Goal: Task Accomplishment & Management: Complete application form

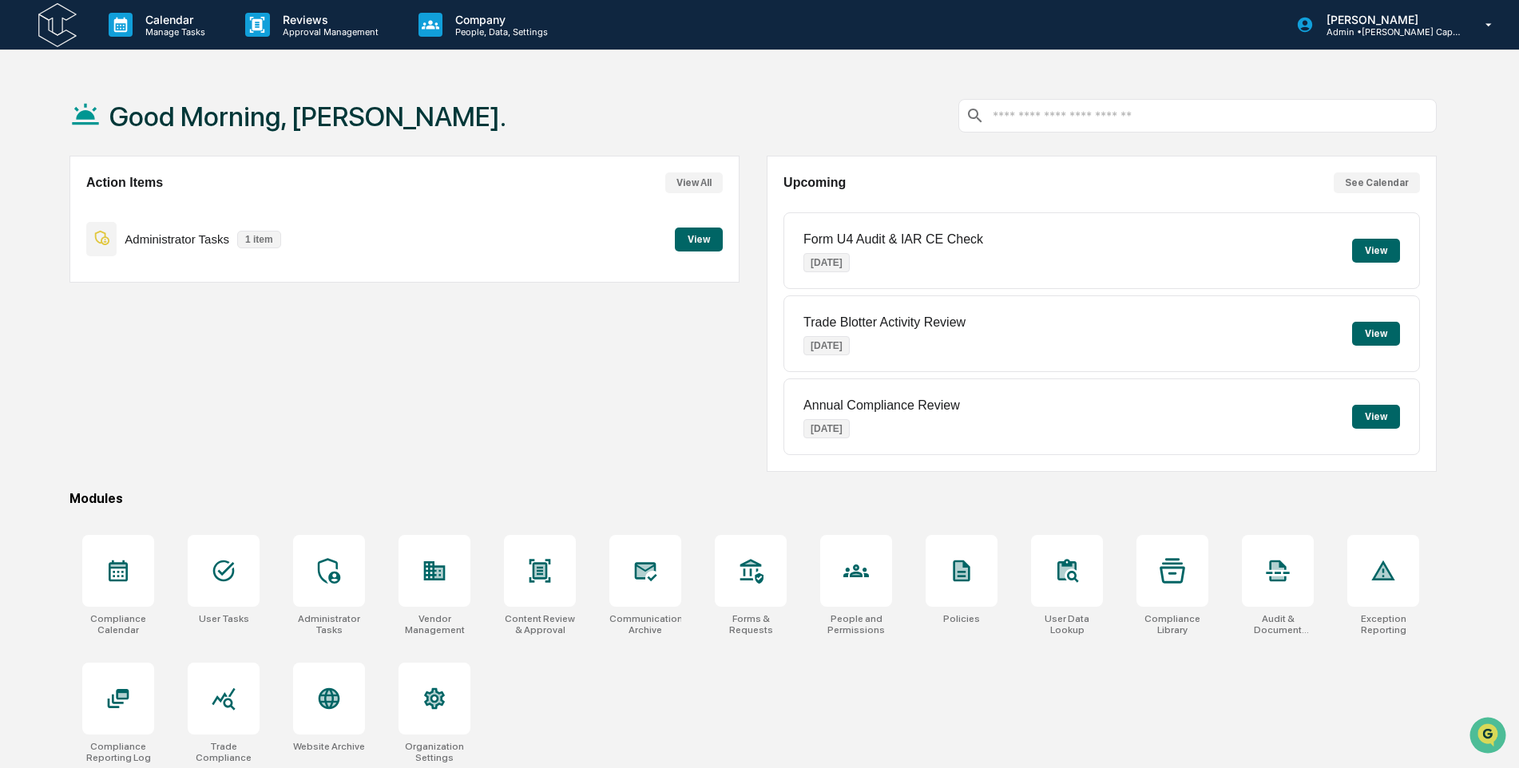
click at [688, 240] on button "View" at bounding box center [699, 240] width 48 height 24
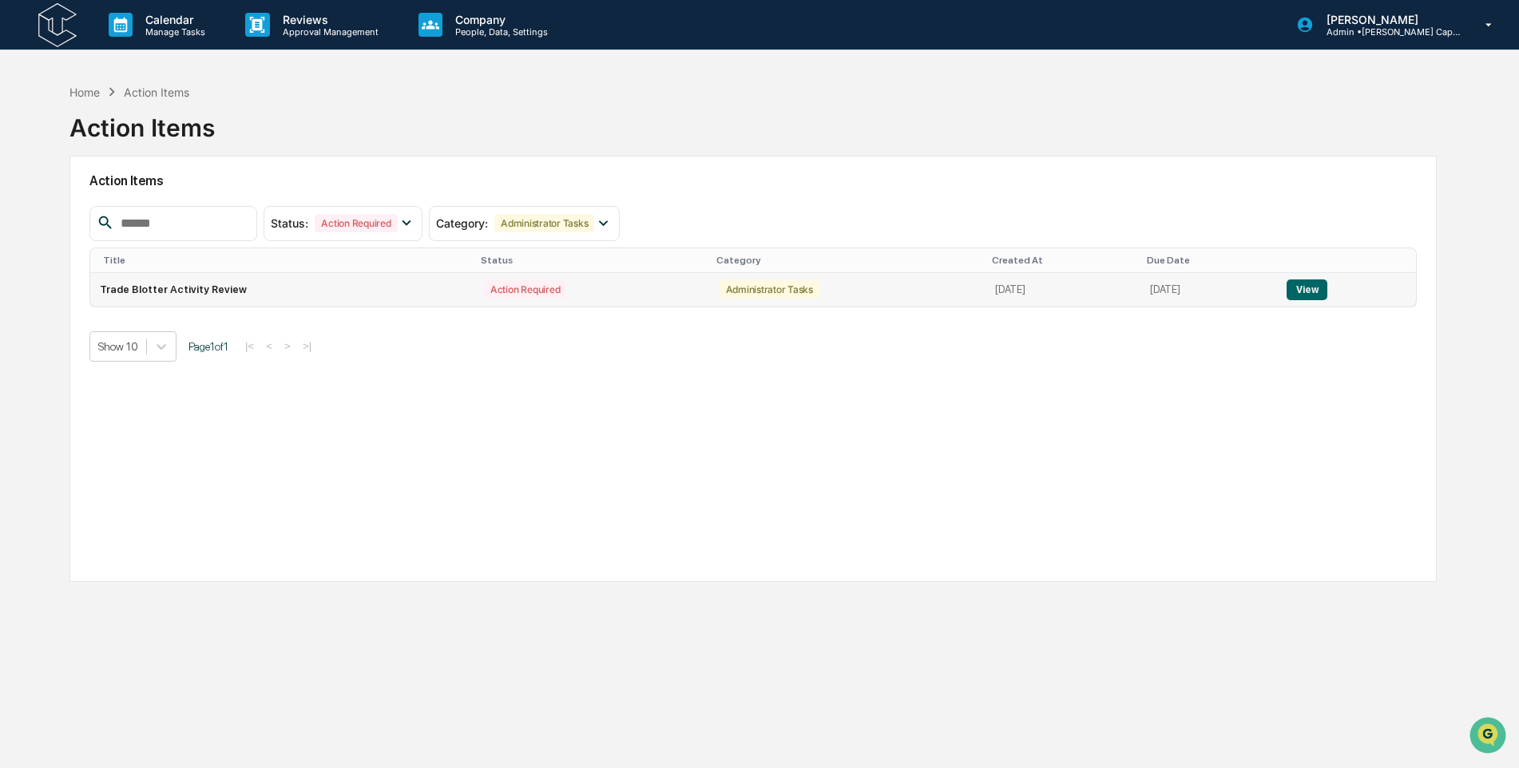
click at [1327, 282] on button "View" at bounding box center [1306, 289] width 41 height 21
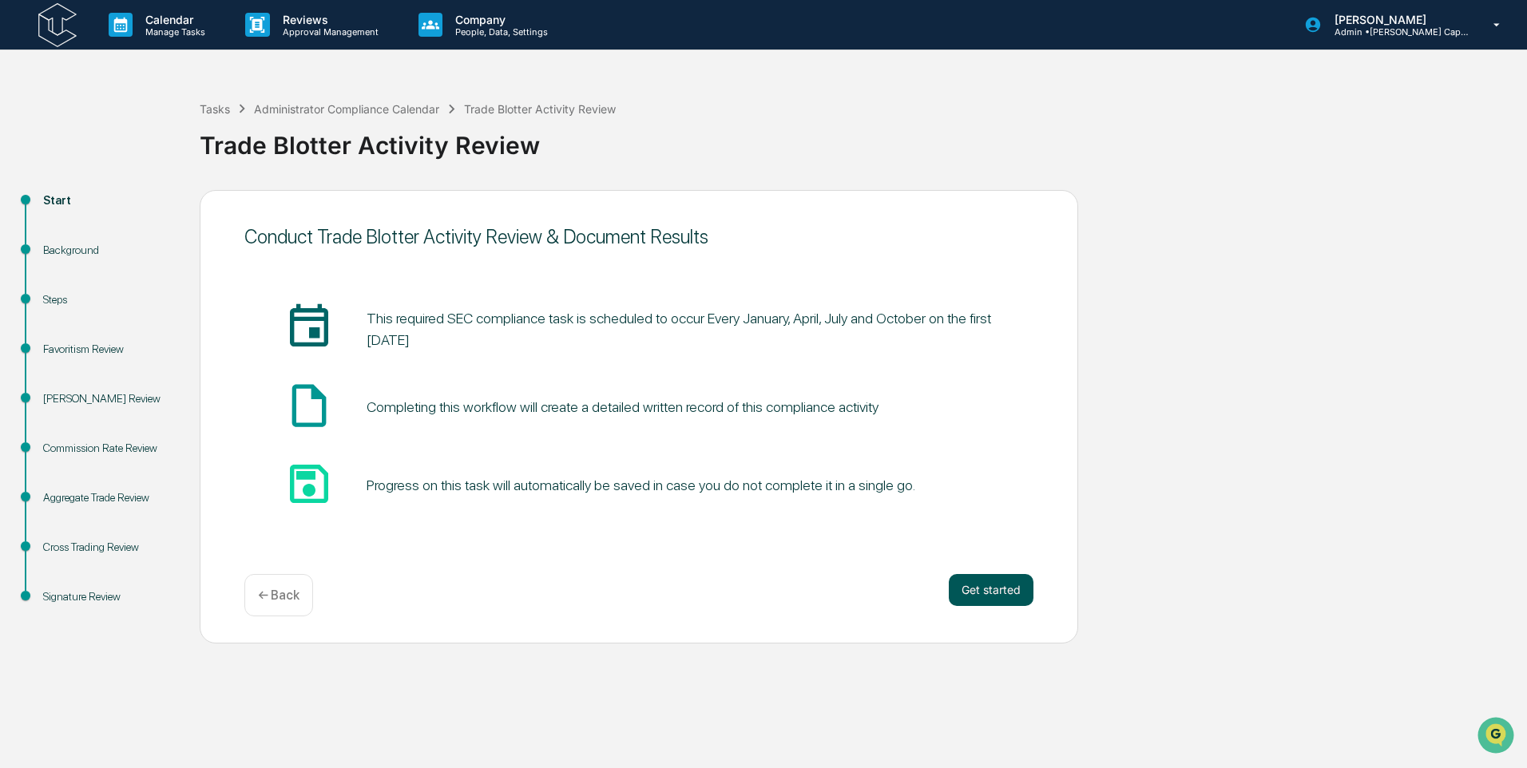
click at [990, 586] on button "Get started" at bounding box center [990, 590] width 85 height 32
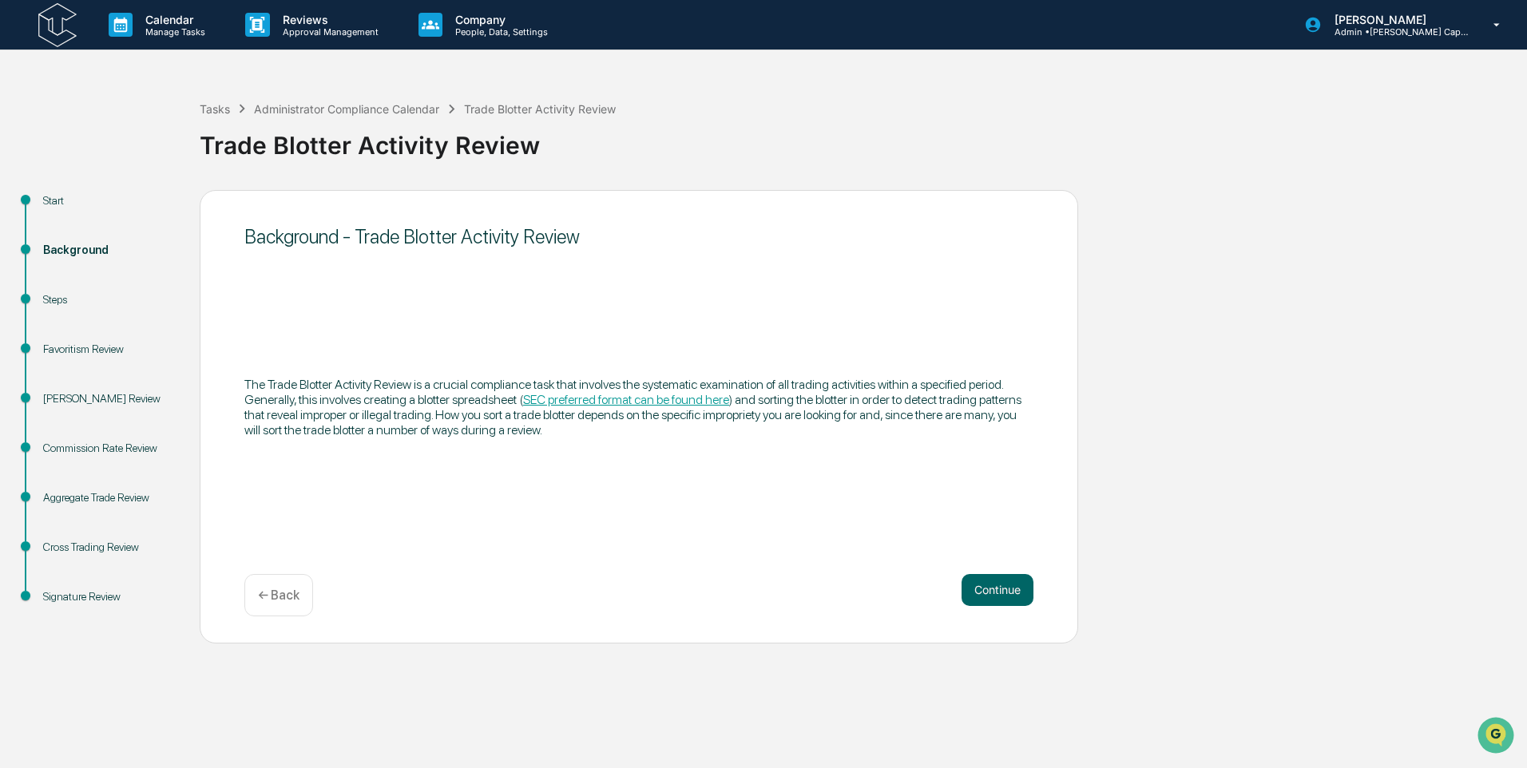
click at [990, 586] on button "Continue" at bounding box center [997, 590] width 72 height 32
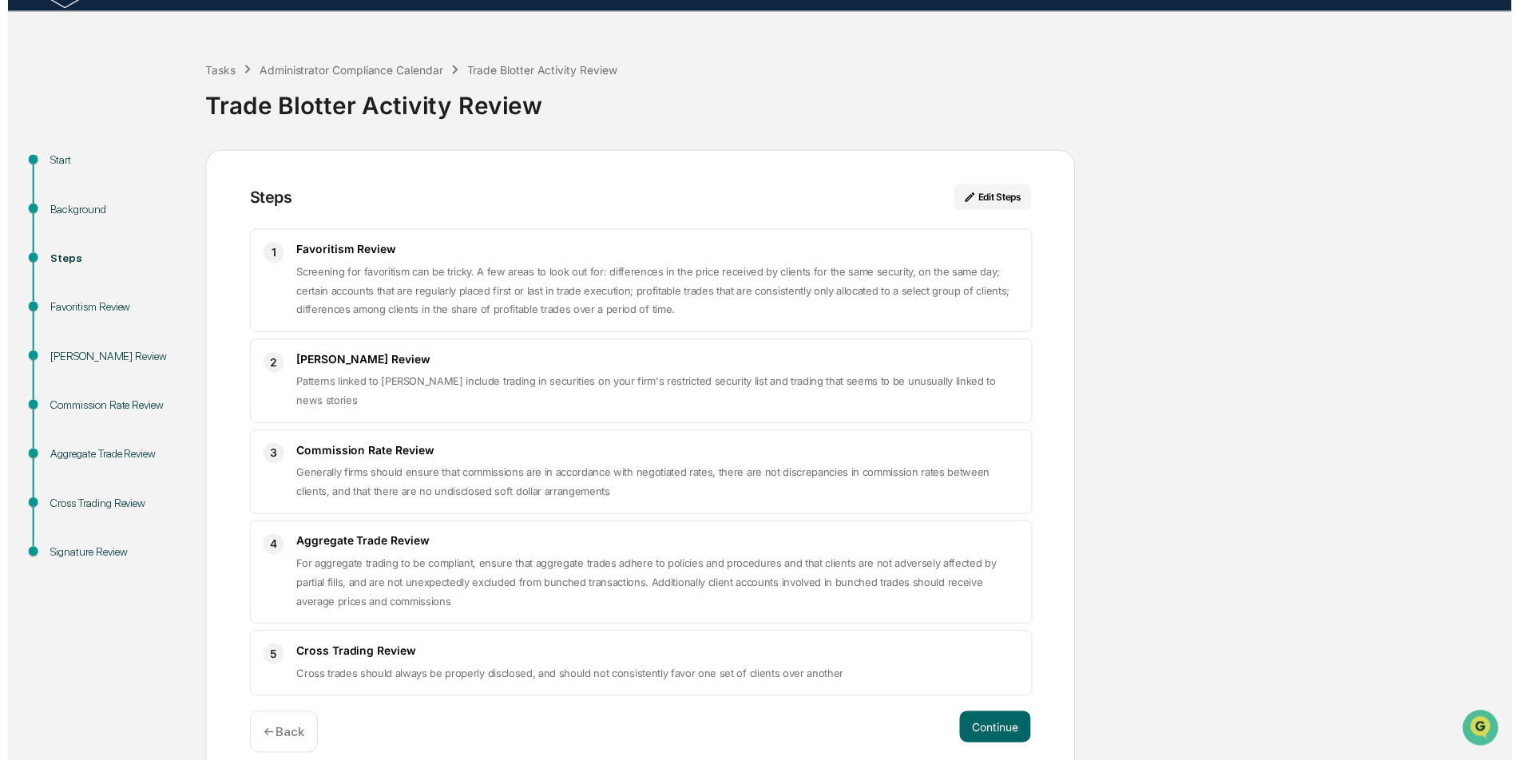
scroll to position [58, 0]
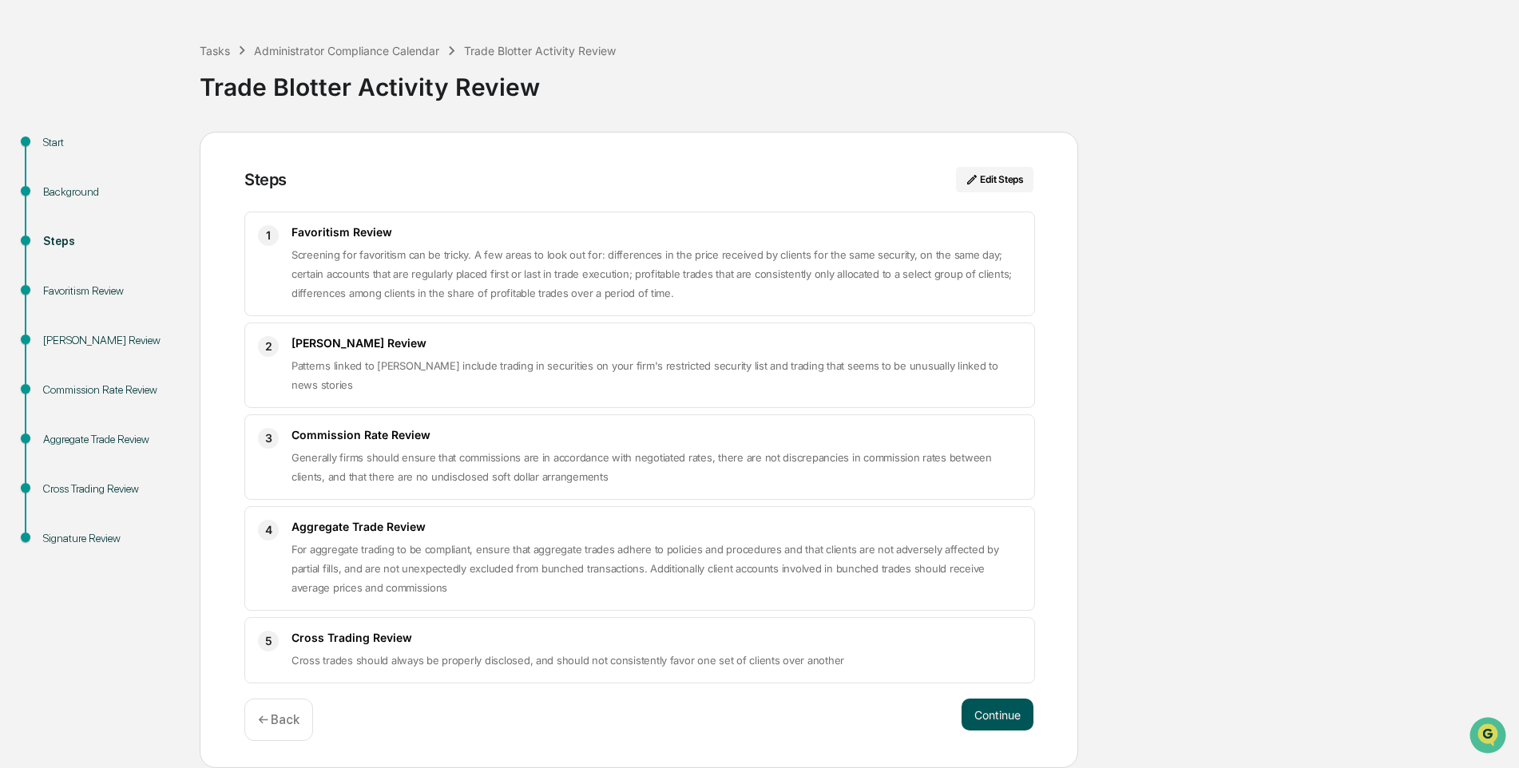
click at [992, 712] on button "Continue" at bounding box center [997, 715] width 72 height 32
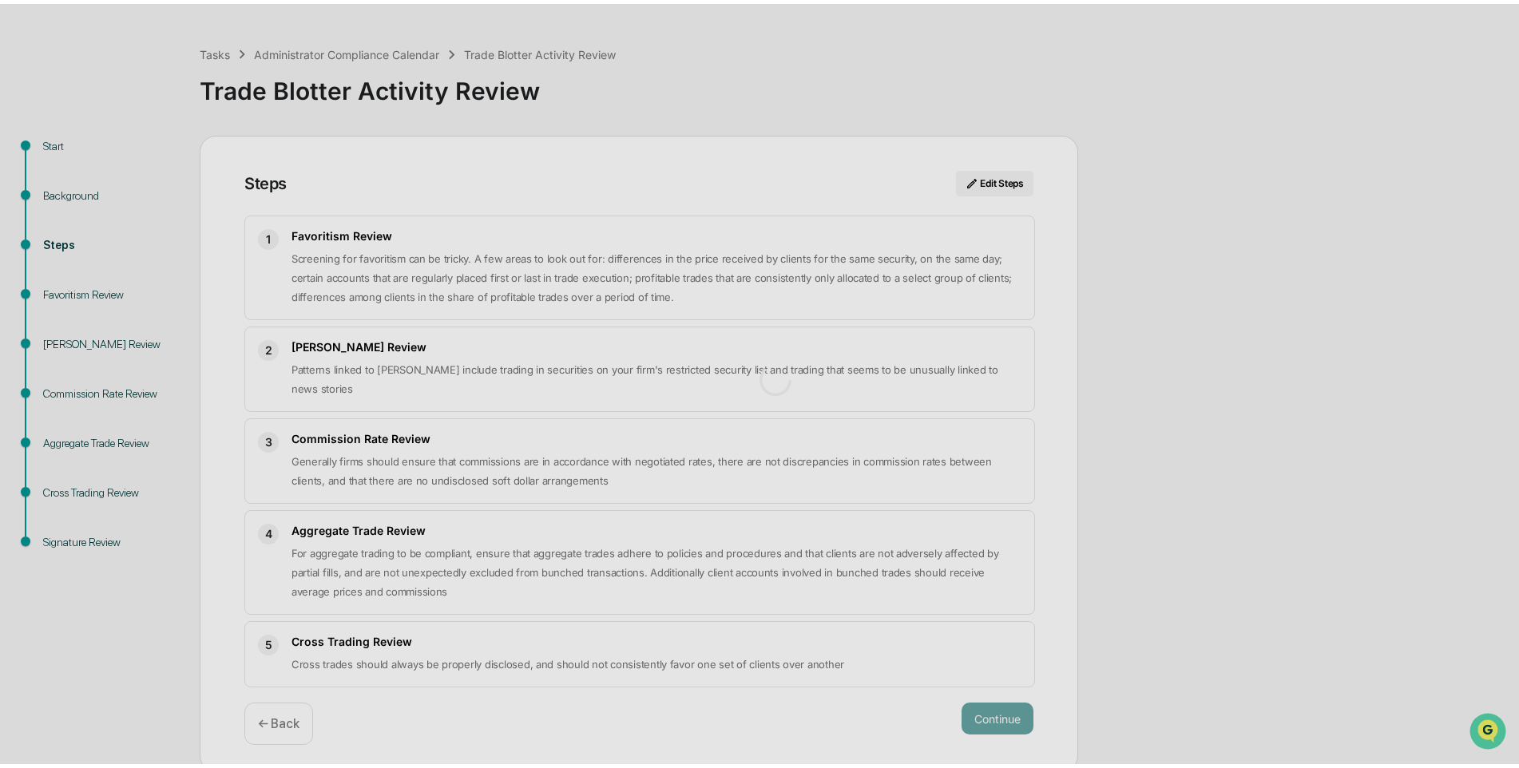
scroll to position [12, 0]
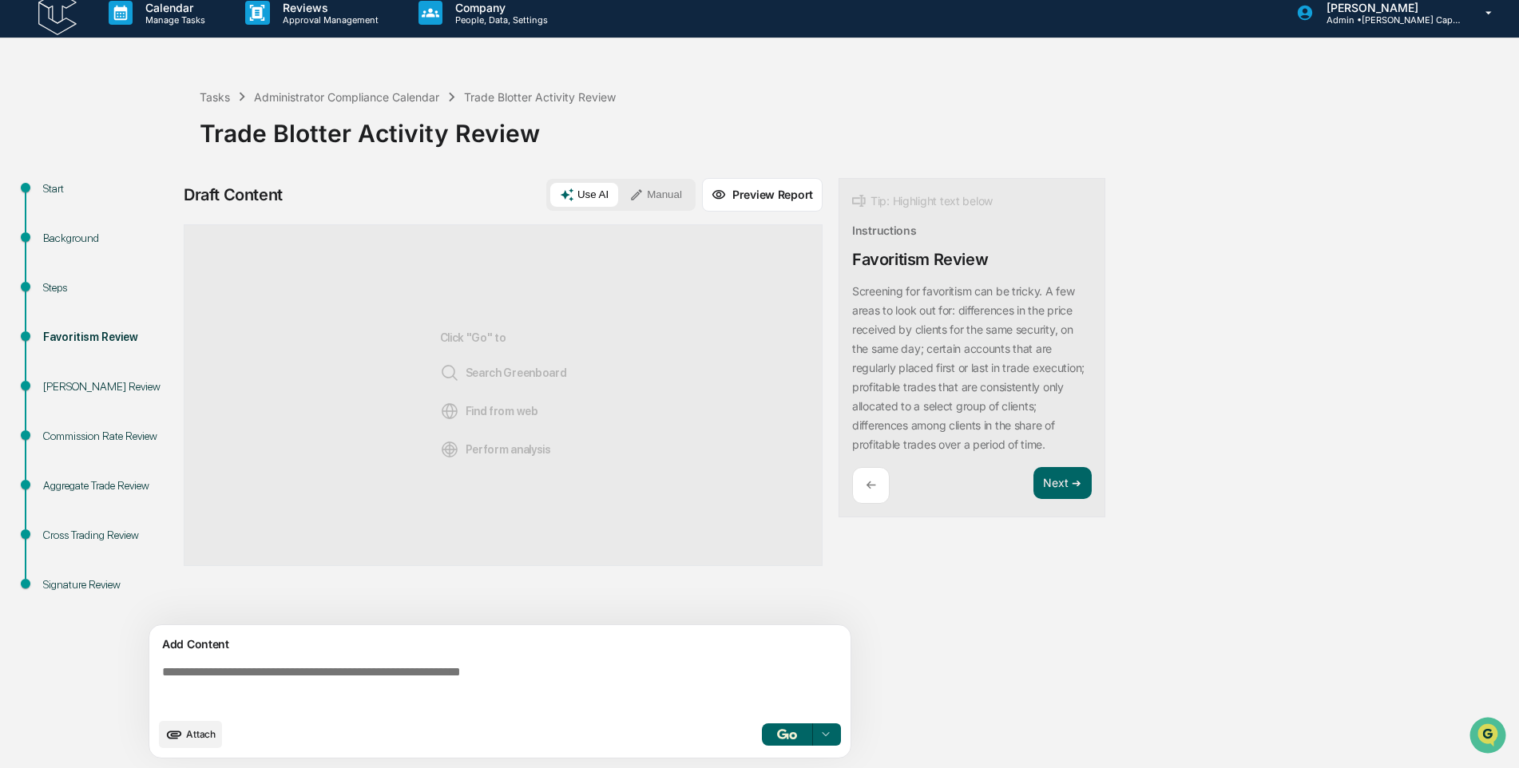
click at [640, 195] on icon at bounding box center [636, 195] width 14 height 14
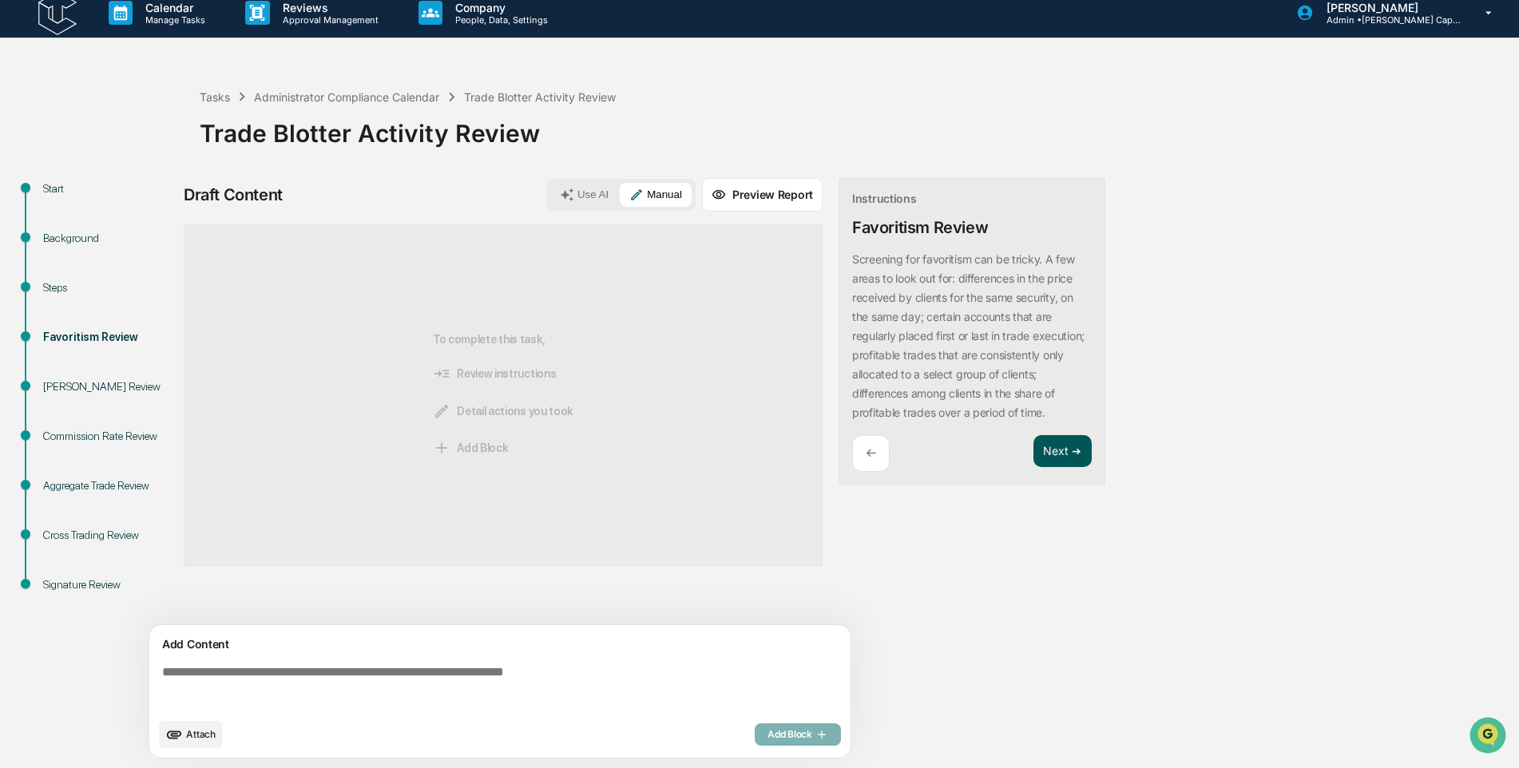
click at [1058, 468] on button "Next ➔" at bounding box center [1062, 451] width 58 height 33
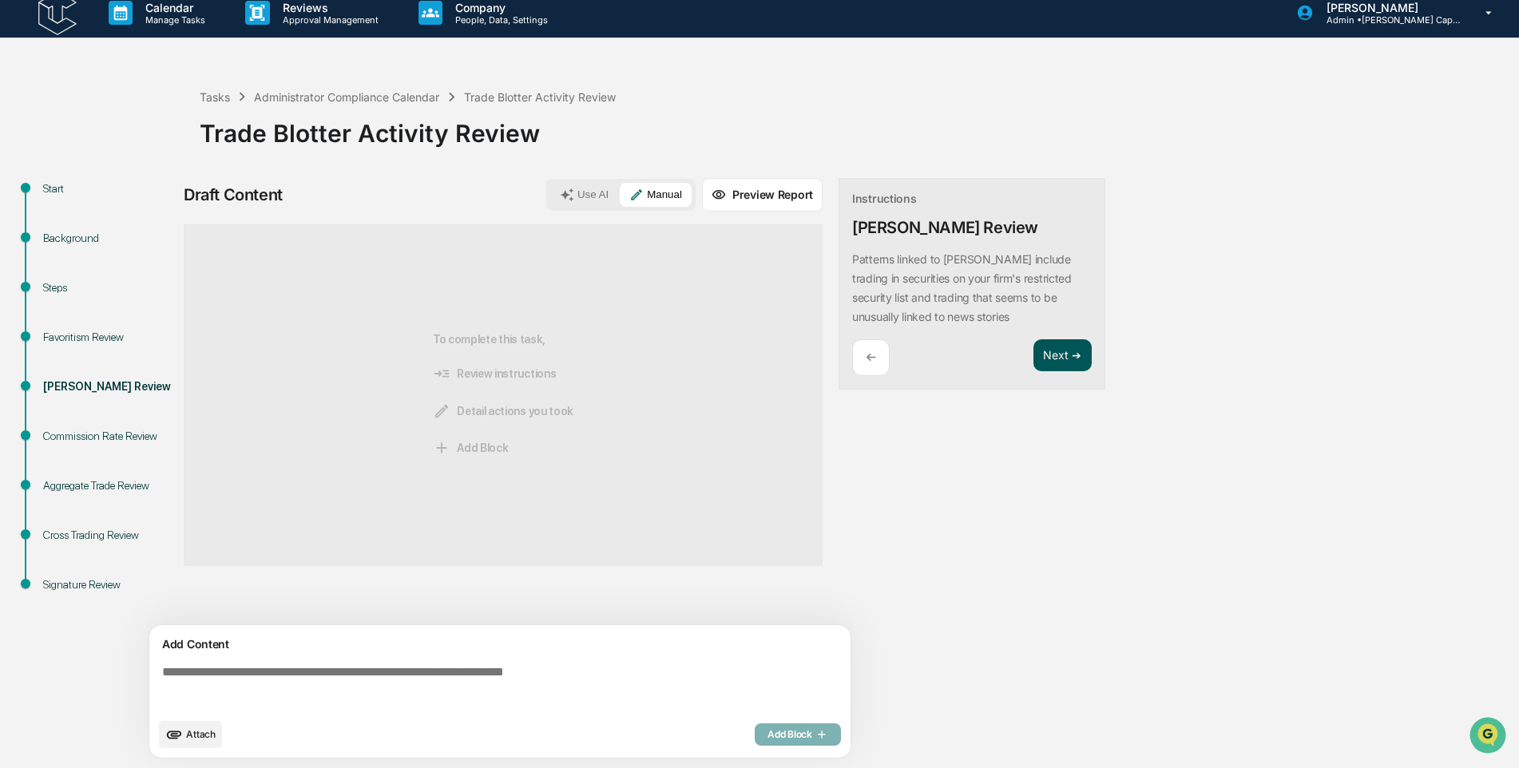
click at [1046, 359] on button "Next ➔" at bounding box center [1062, 355] width 58 height 33
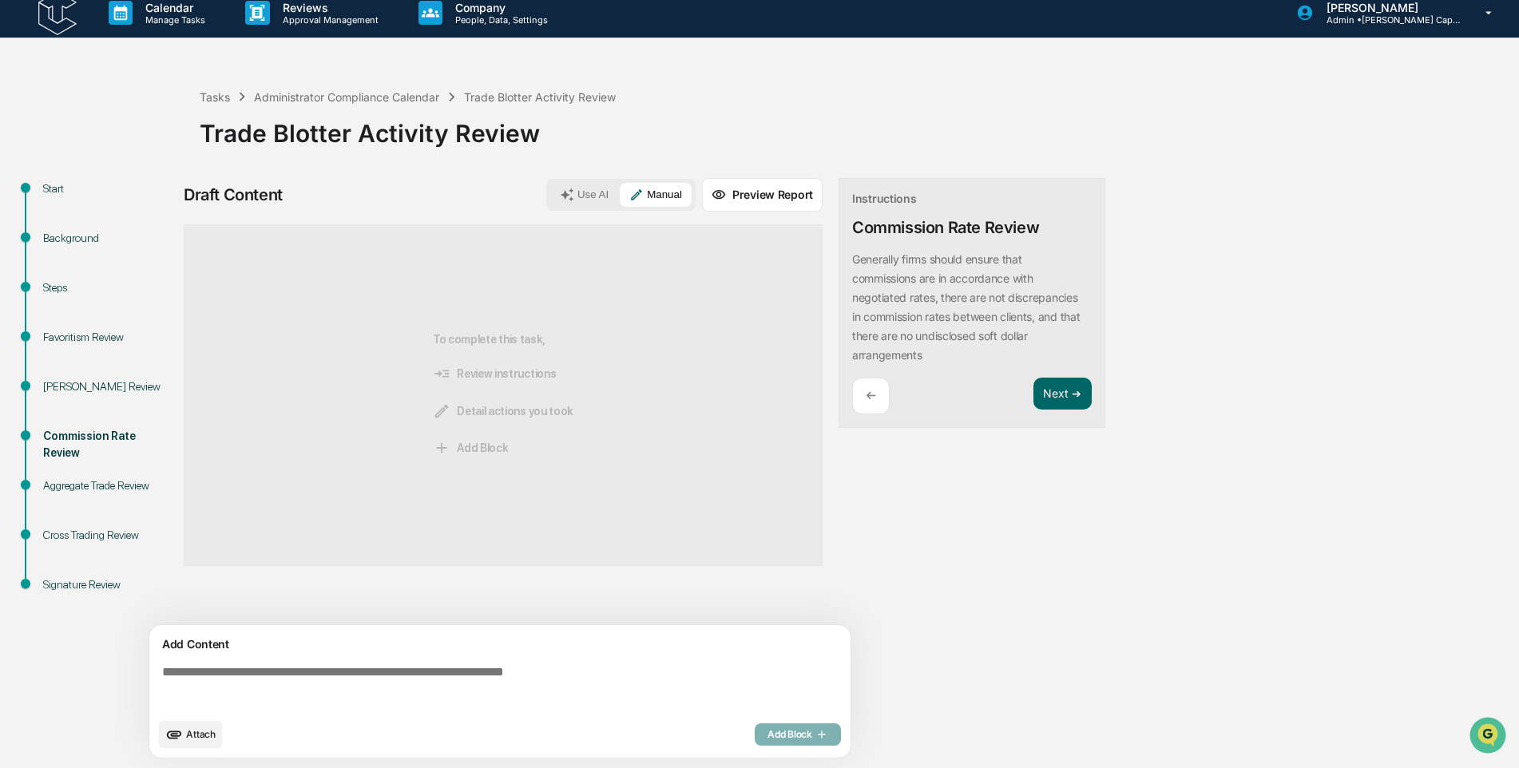
click at [866, 398] on p "←" at bounding box center [870, 395] width 10 height 15
click at [866, 398] on div "Draft Content Use AI Manual Preview Report Sources To complete this task, Revie…" at bounding box center [631, 473] width 894 height 590
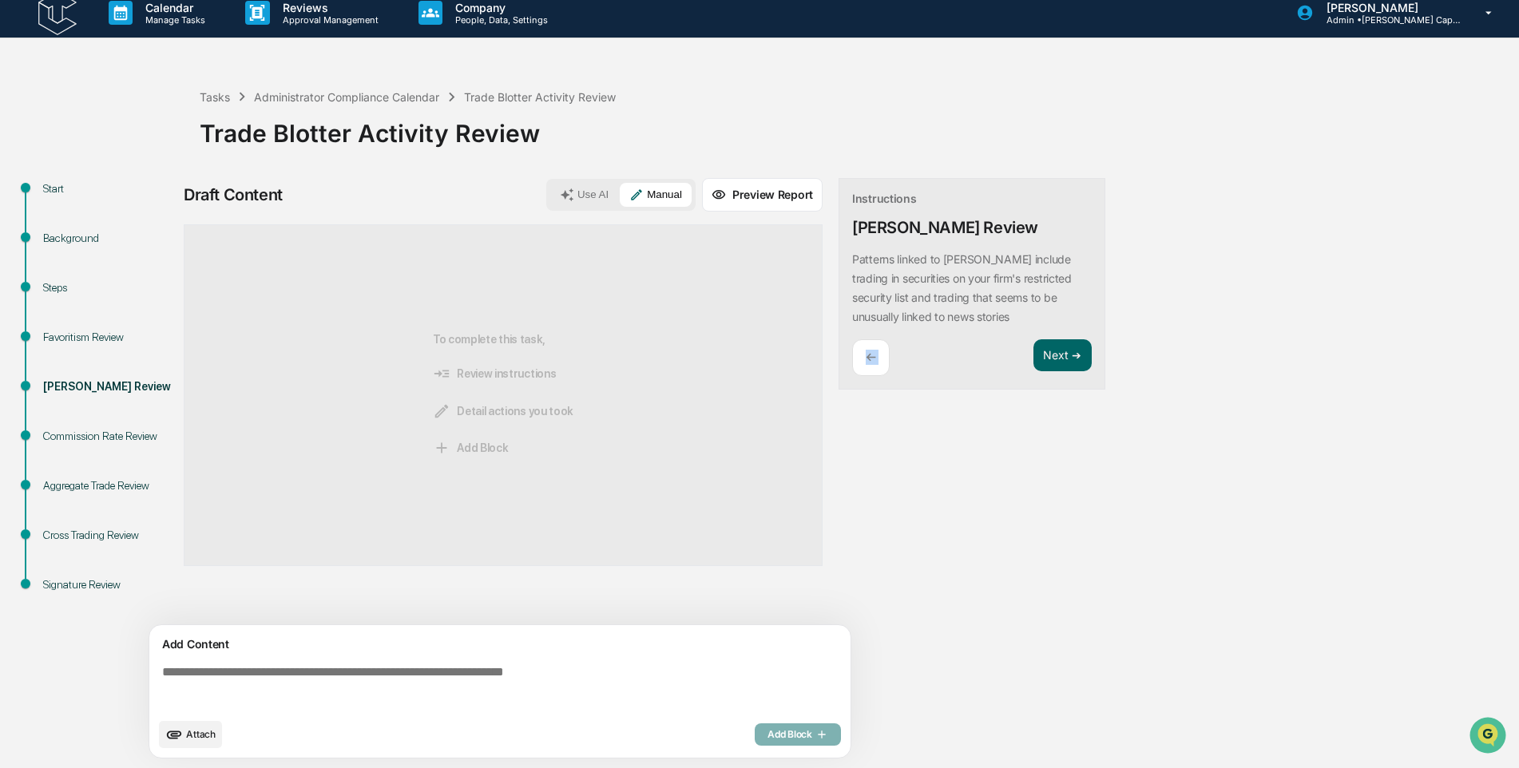
click at [866, 398] on div "Draft Content Use AI Manual Preview Report Sources To complete this task, Revie…" at bounding box center [631, 473] width 894 height 590
drag, startPoint x: 866, startPoint y: 398, endPoint x: 867, endPoint y: 362, distance: 36.7
click at [867, 362] on p "←" at bounding box center [870, 357] width 10 height 15
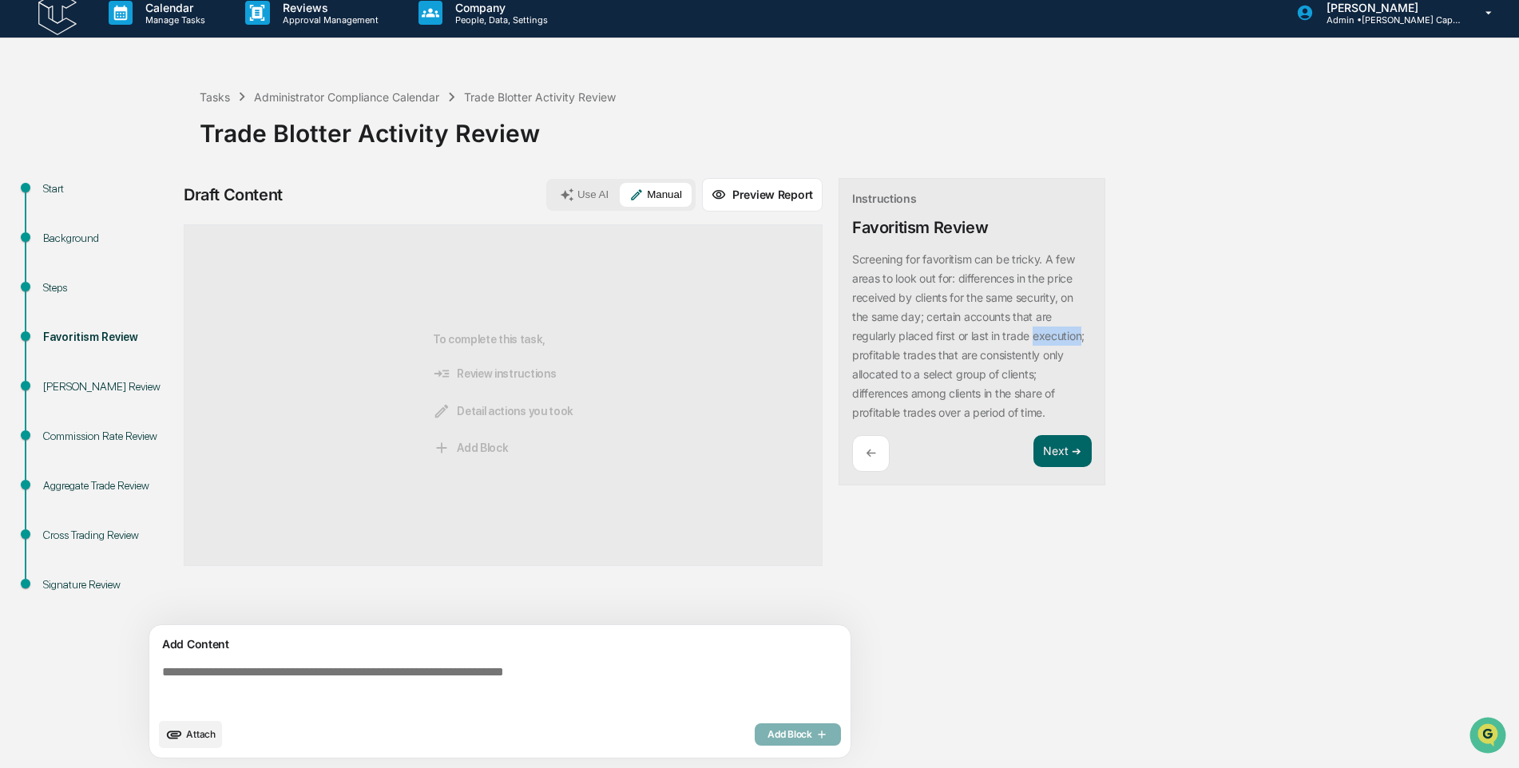
click at [867, 362] on div "Screening for favoritism can be tricky. A few areas to look out for: difference…" at bounding box center [972, 336] width 240 height 172
drag, startPoint x: 867, startPoint y: 362, endPoint x: 873, endPoint y: 472, distance: 110.3
click at [873, 461] on p "←" at bounding box center [870, 453] width 10 height 15
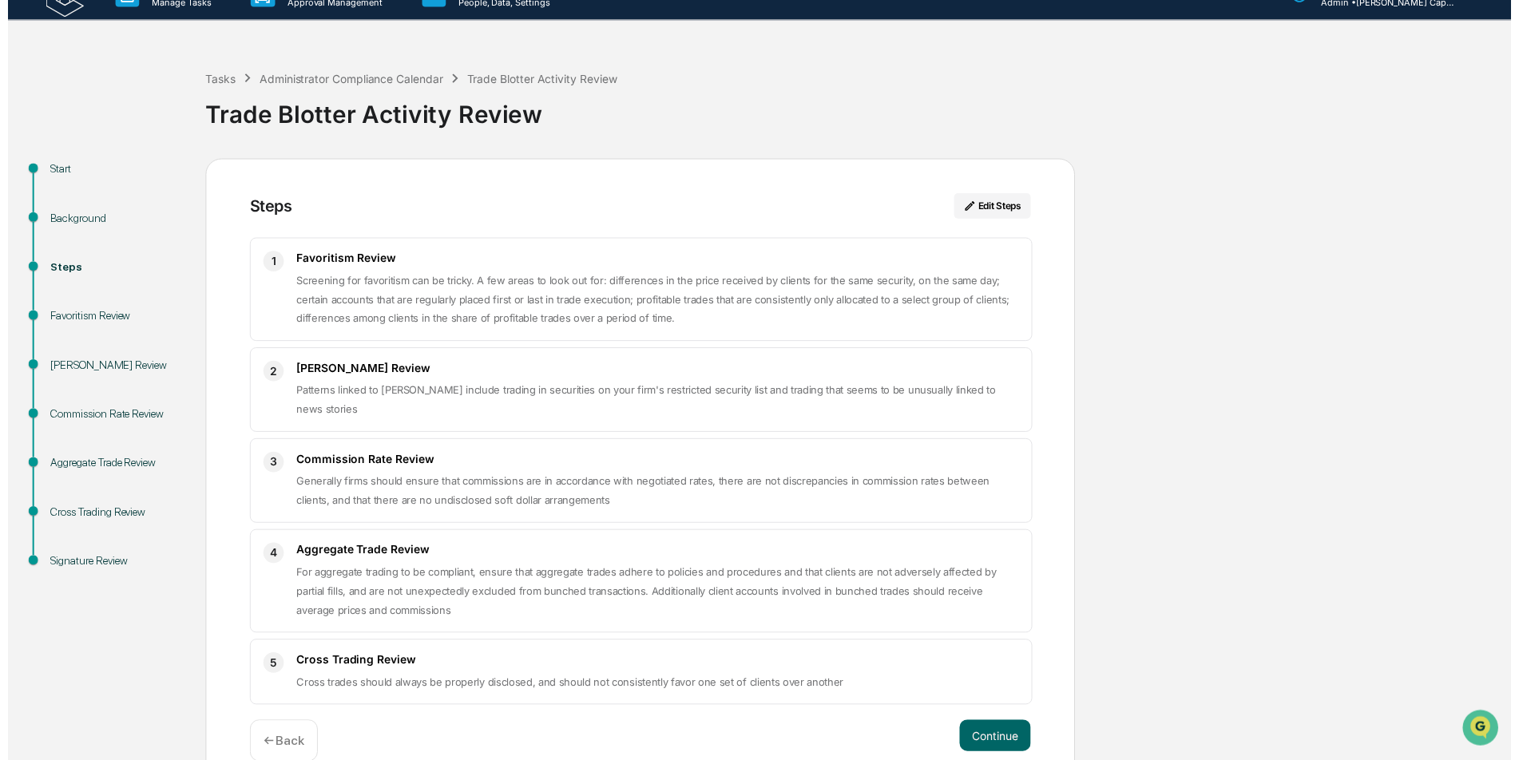
scroll to position [58, 0]
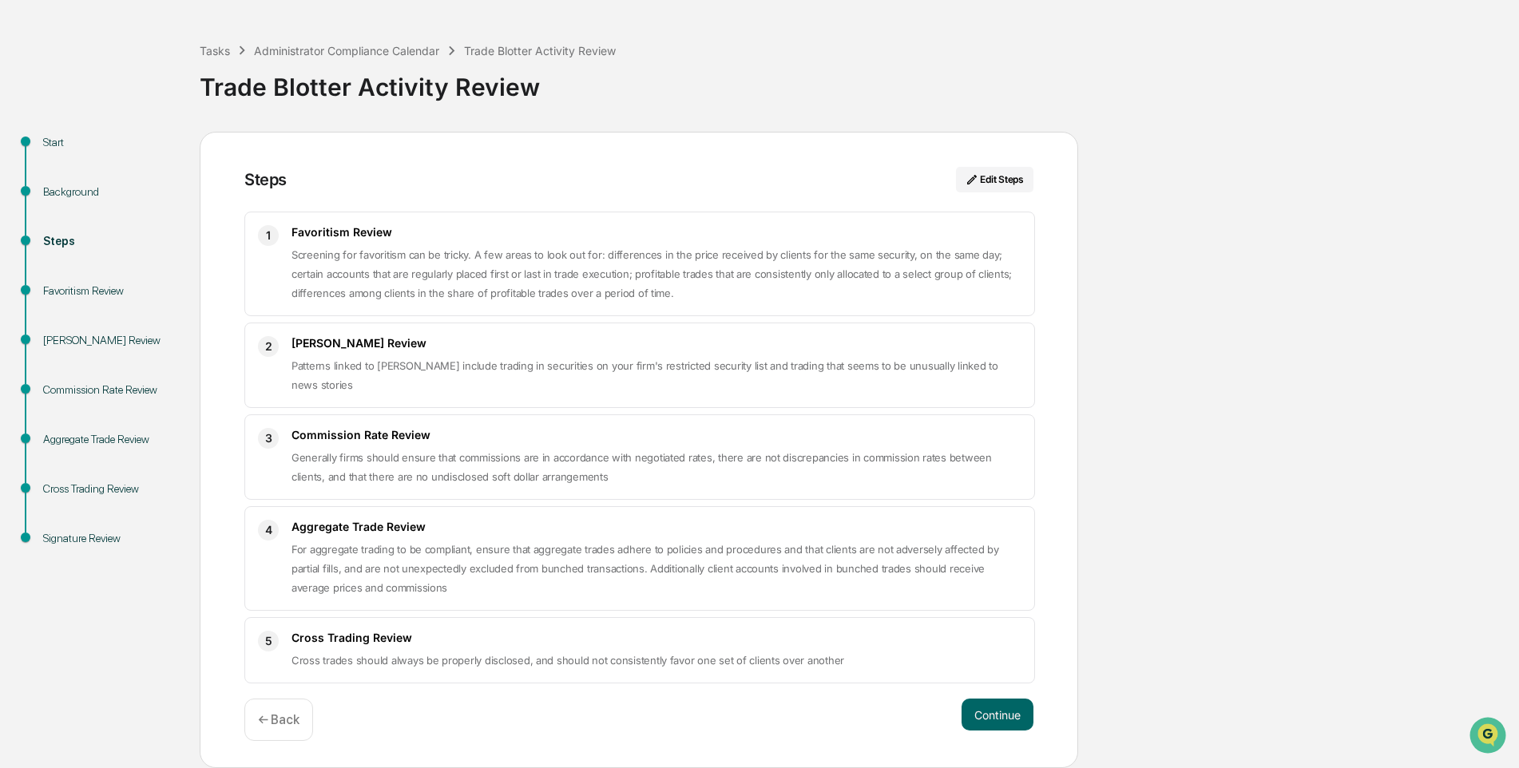
click at [275, 719] on p "← Back" at bounding box center [279, 719] width 42 height 15
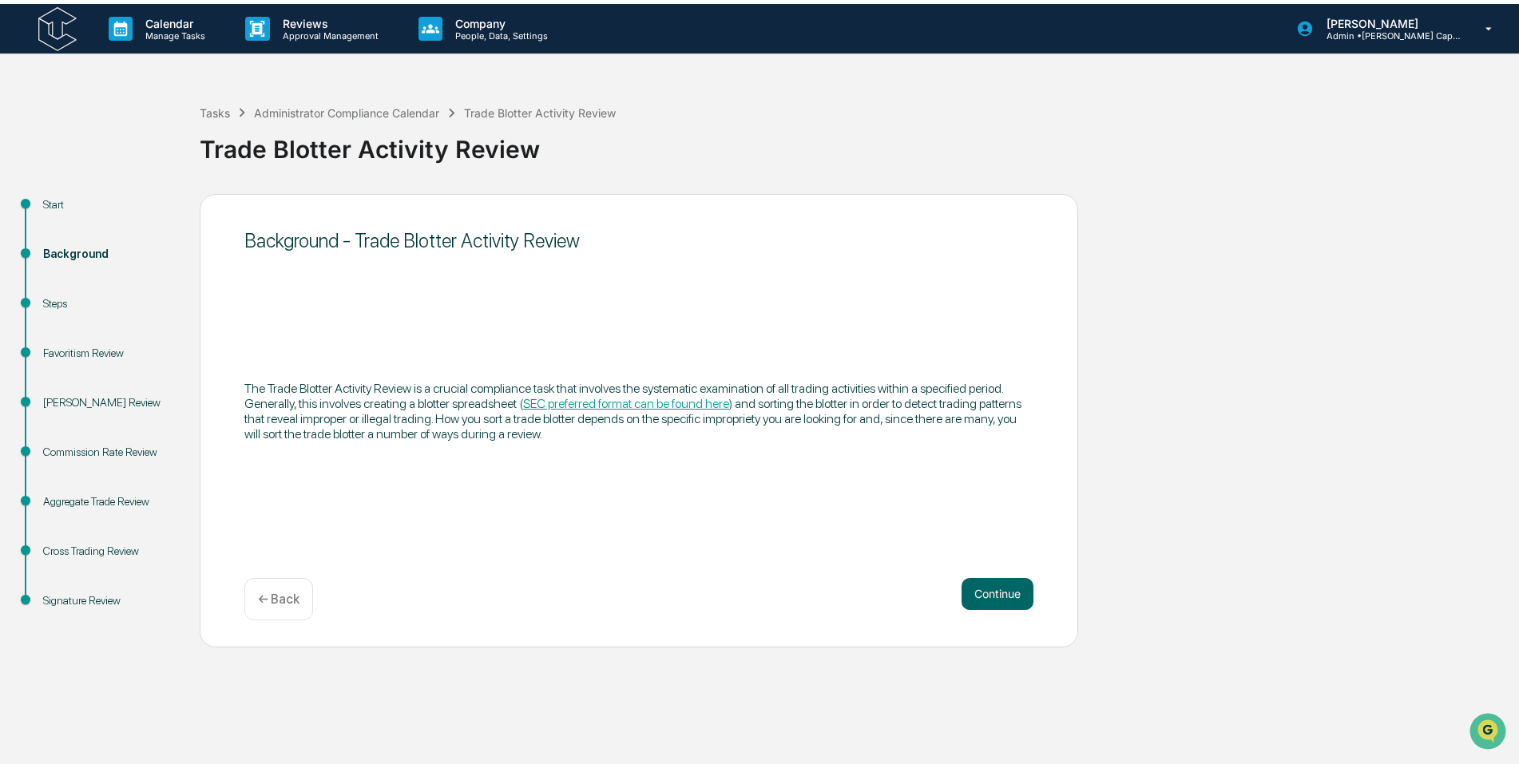
scroll to position [0, 0]
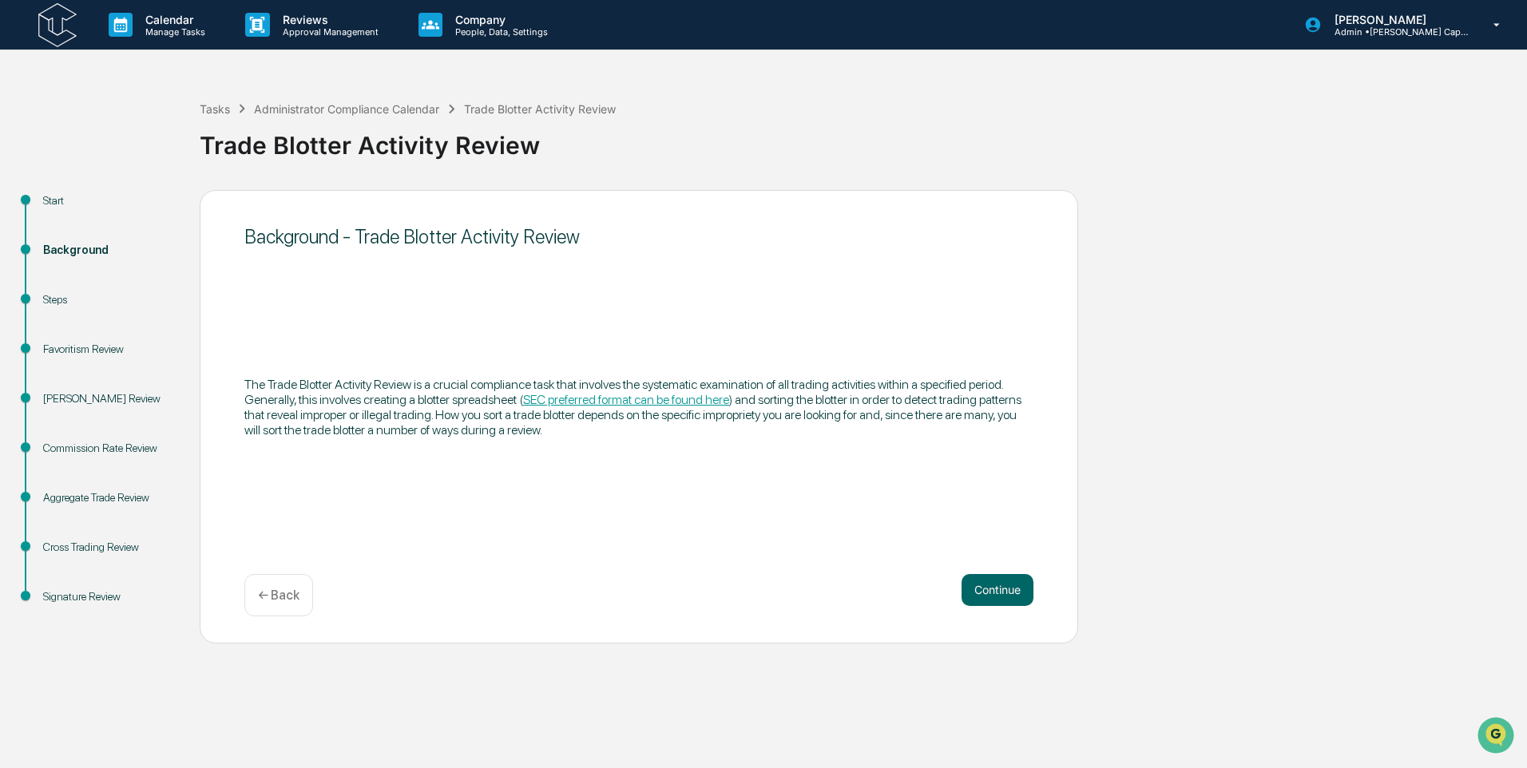
click at [289, 608] on div "← Back" at bounding box center [278, 595] width 69 height 42
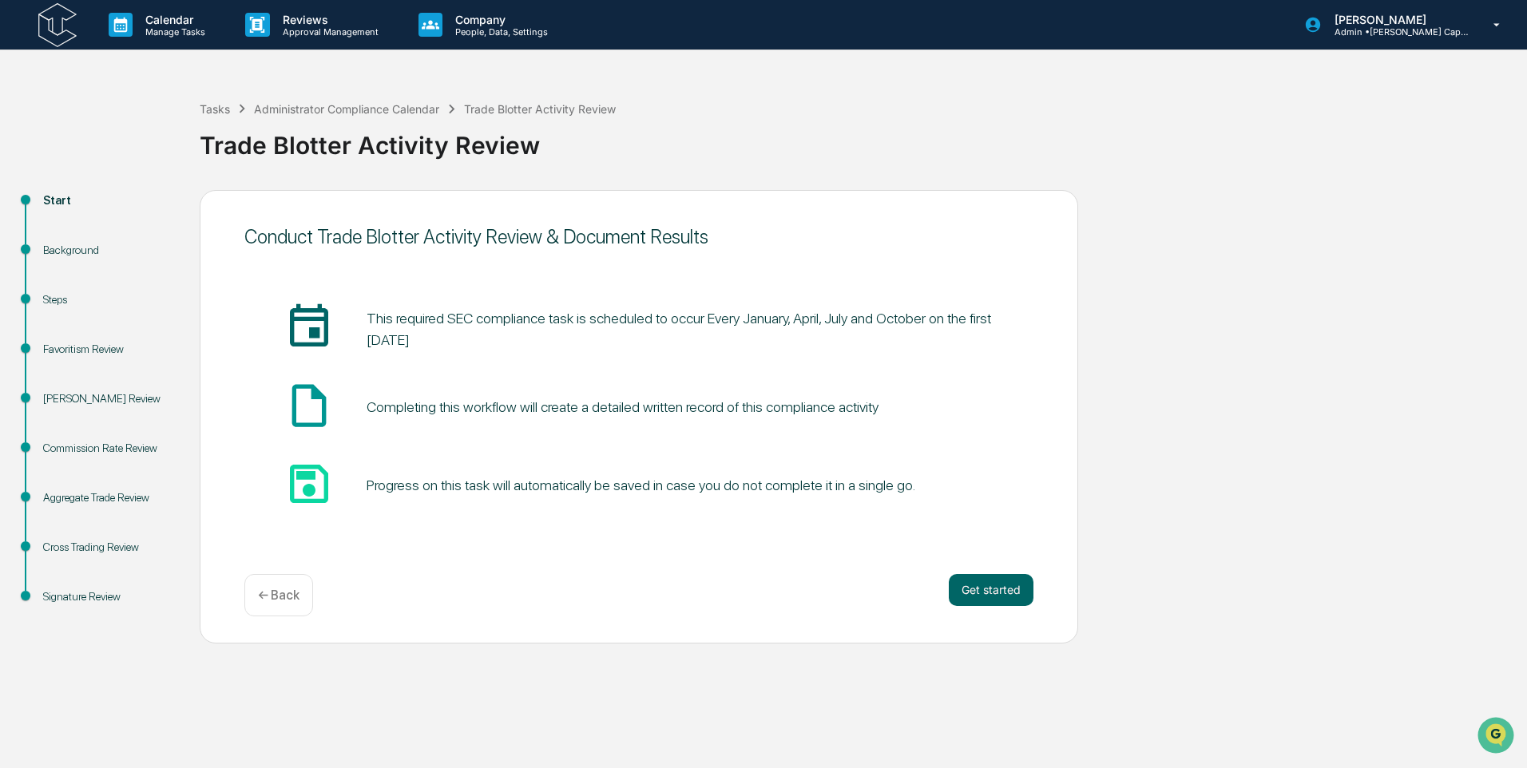
click at [282, 600] on p "← Back" at bounding box center [279, 595] width 42 height 15
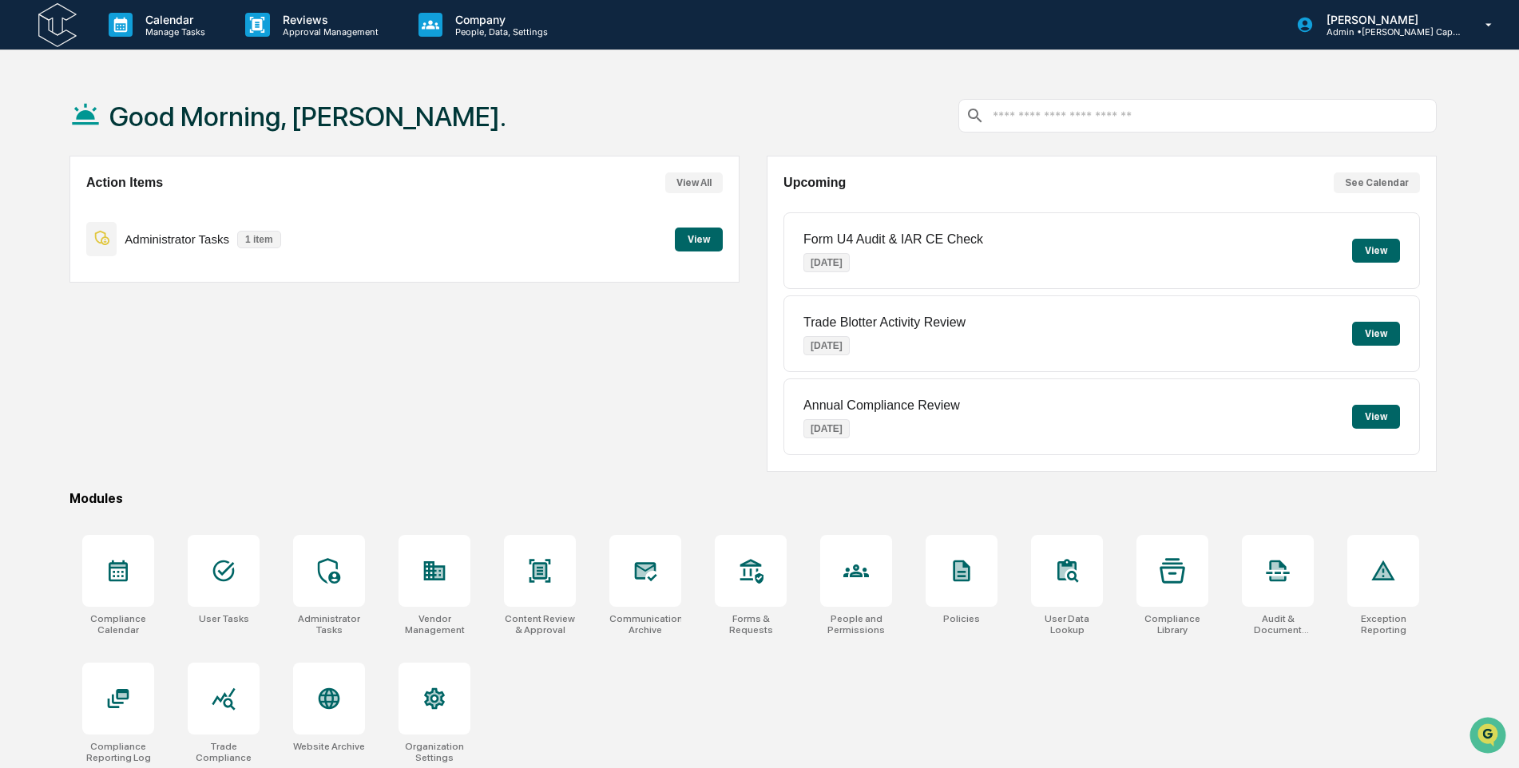
click at [705, 241] on button "View" at bounding box center [699, 240] width 48 height 24
